Goal: Task Accomplishment & Management: Manage account settings

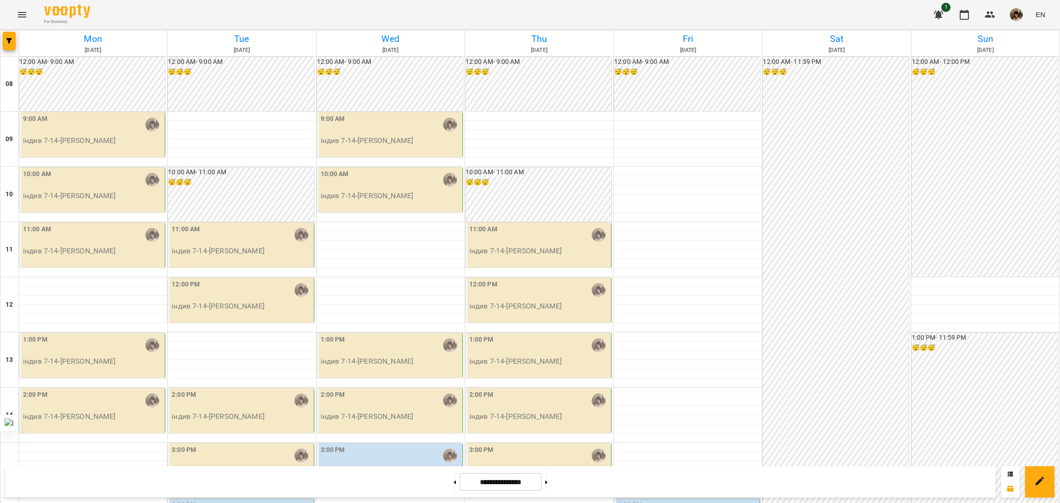
scroll to position [161, 0]
click at [509, 481] on input "**********" at bounding box center [500, 482] width 82 height 18
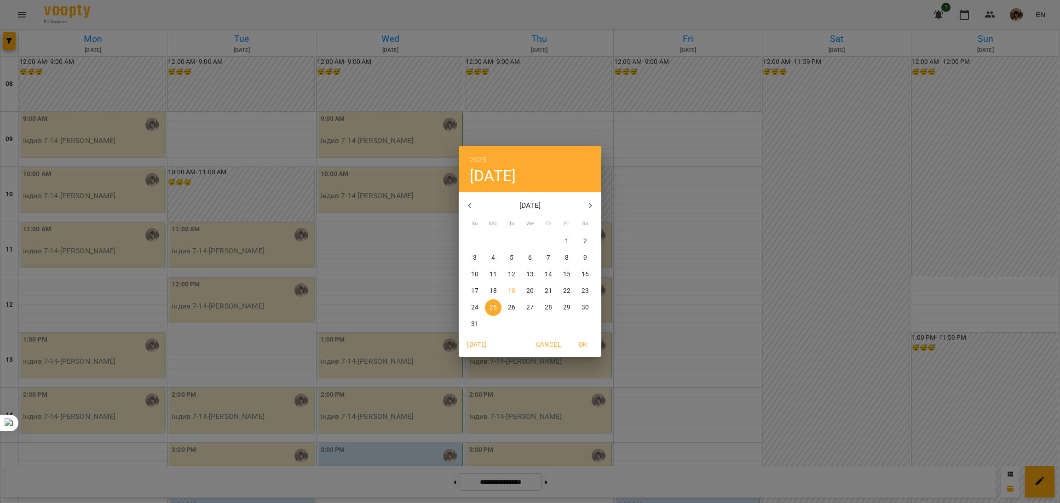
click at [469, 205] on icon "button" at bounding box center [469, 206] width 3 height 6
click at [554, 241] on span "1" at bounding box center [548, 241] width 17 height 9
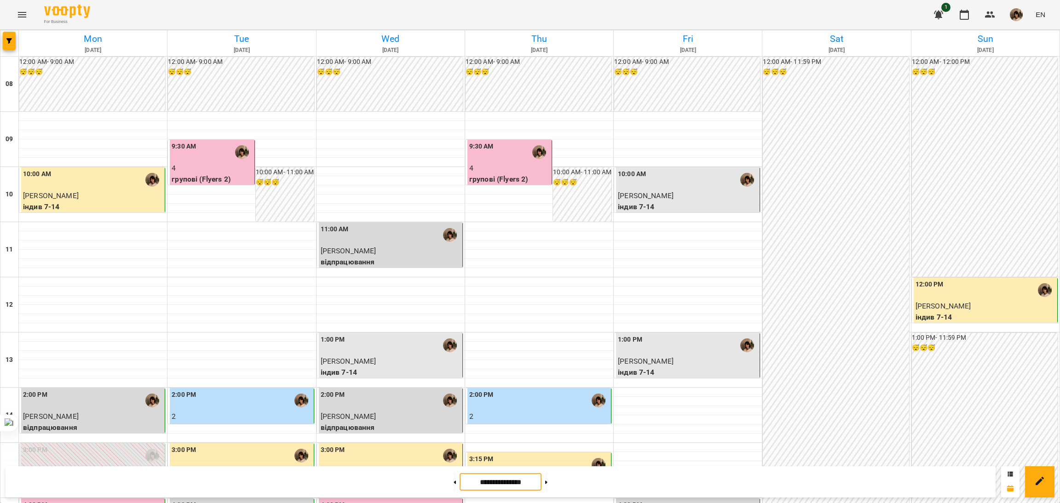
click at [512, 486] on input "**********" at bounding box center [500, 482] width 82 height 18
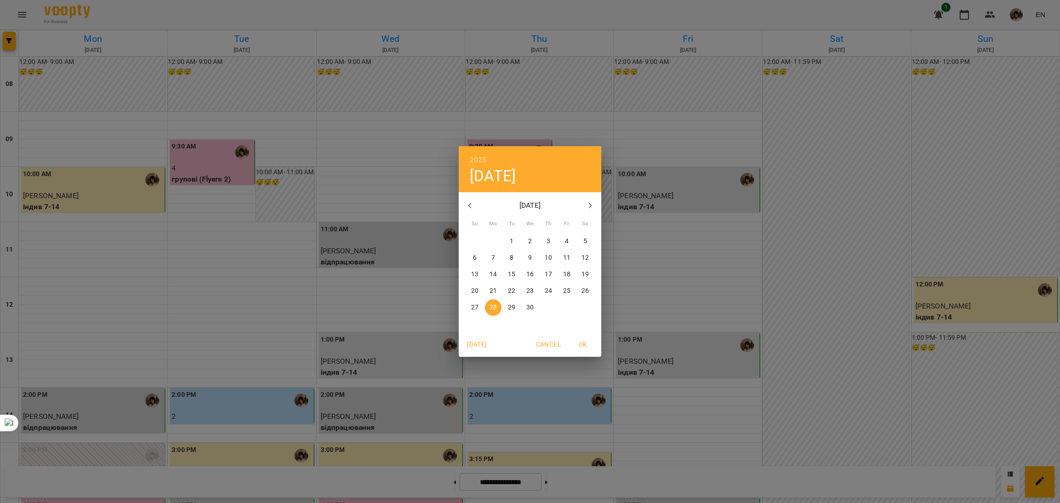
click at [467, 205] on icon "button" at bounding box center [469, 205] width 11 height 11
click at [586, 208] on icon "button" at bounding box center [590, 205] width 11 height 11
click at [585, 241] on p "1" at bounding box center [585, 241] width 4 height 9
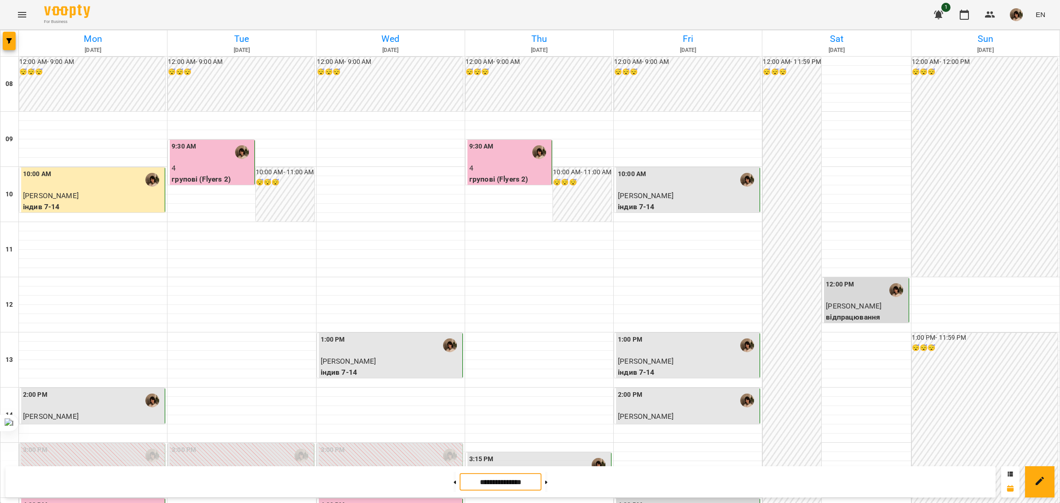
scroll to position [367, 0]
click at [547, 481] on button at bounding box center [546, 482] width 2 height 20
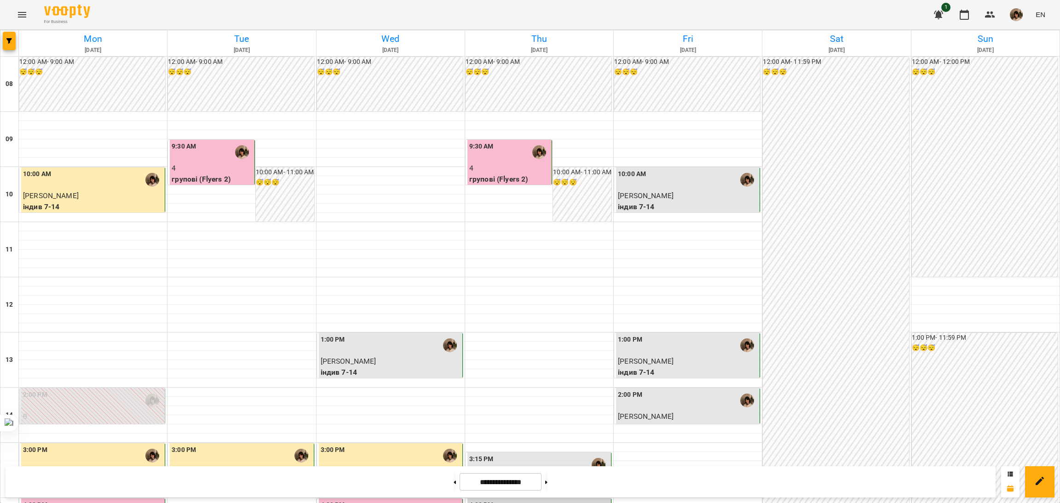
scroll to position [0, 0]
click at [547, 487] on button at bounding box center [546, 482] width 2 height 20
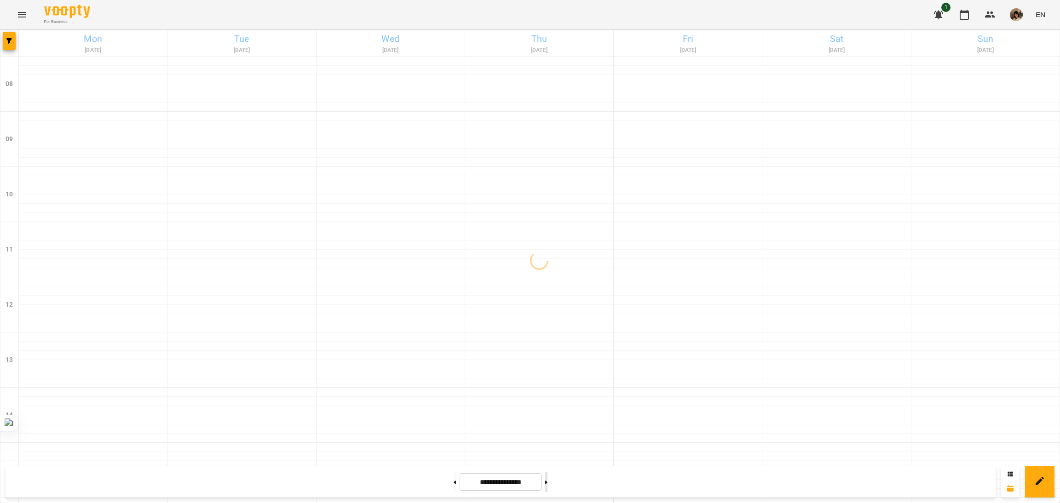
click at [547, 487] on button at bounding box center [546, 482] width 2 height 20
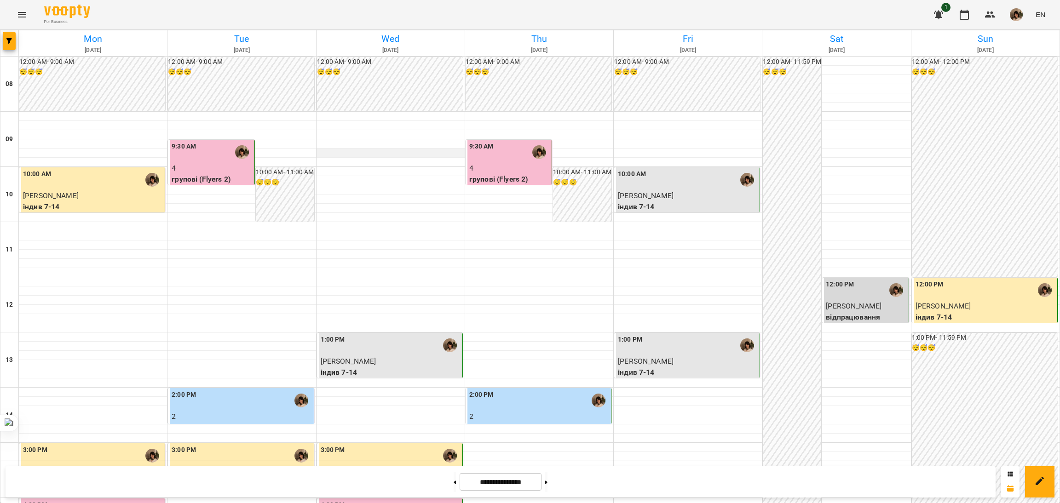
scroll to position [207, 0]
click at [547, 485] on button at bounding box center [546, 482] width 2 height 20
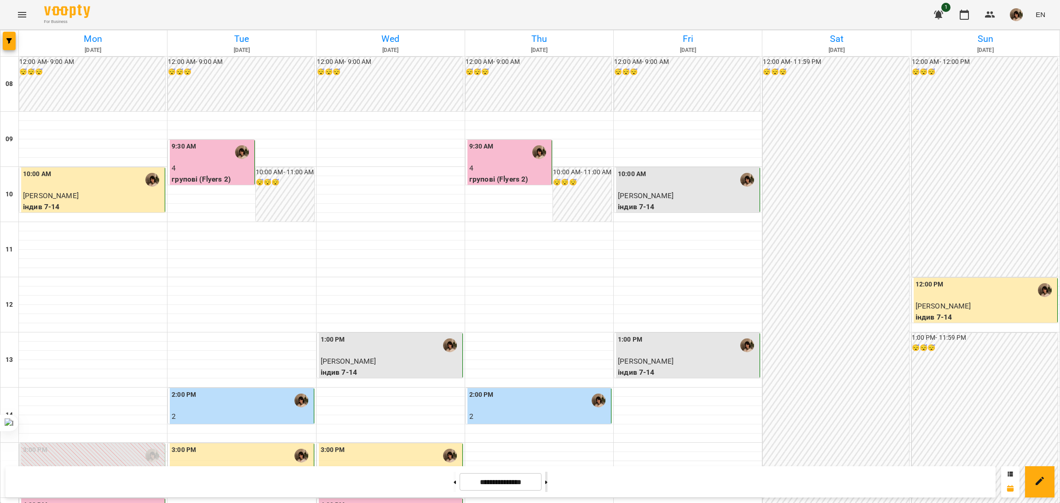
click at [547, 485] on button at bounding box center [546, 482] width 2 height 20
type input "**********"
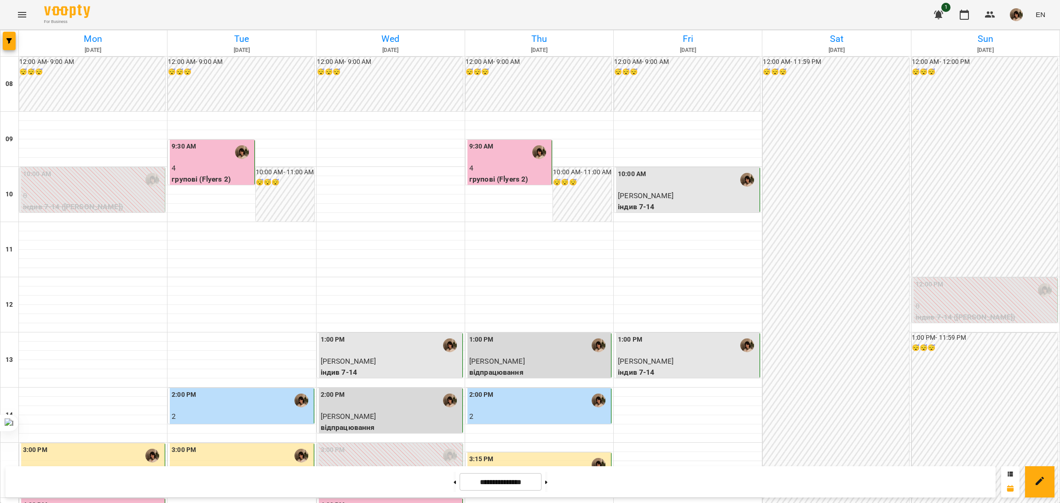
scroll to position [367, 0]
